Goal: Obtain resource: Download file/media

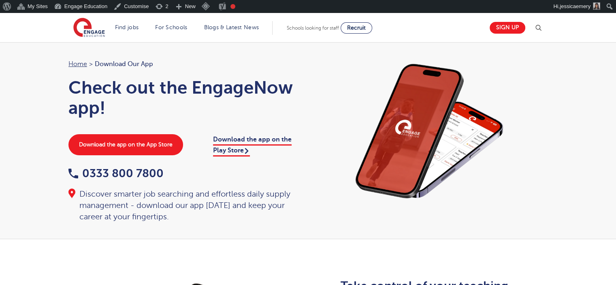
click at [49, 43] on div "Home > Download our app Check out the EngageNow app! Download the app on the Ap…" at bounding box center [308, 140] width 616 height 197
